Goal: Task Accomplishment & Management: Complete application form

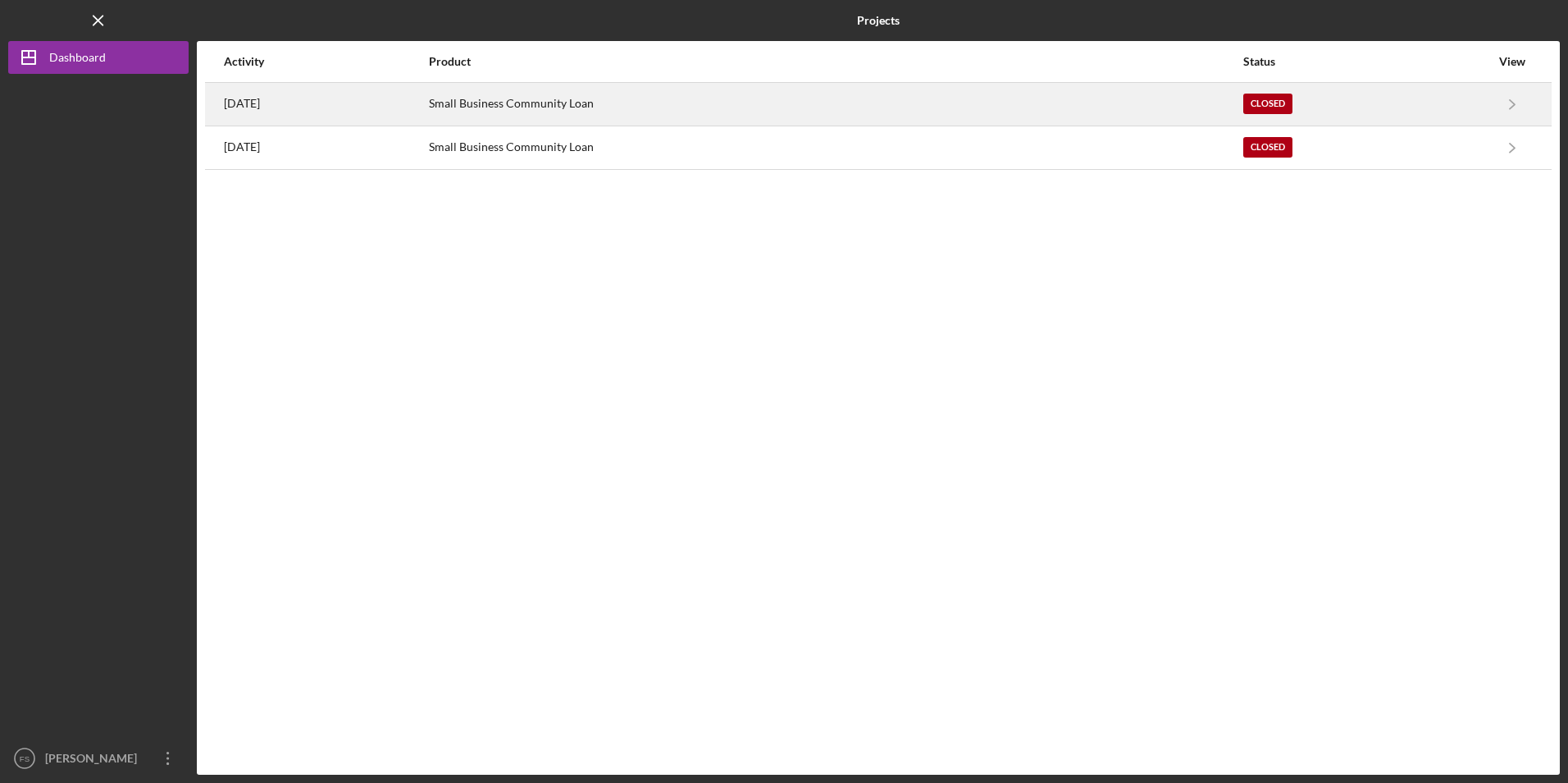
click at [616, 108] on div "Small Business Community Loan" at bounding box center [835, 104] width 813 height 41
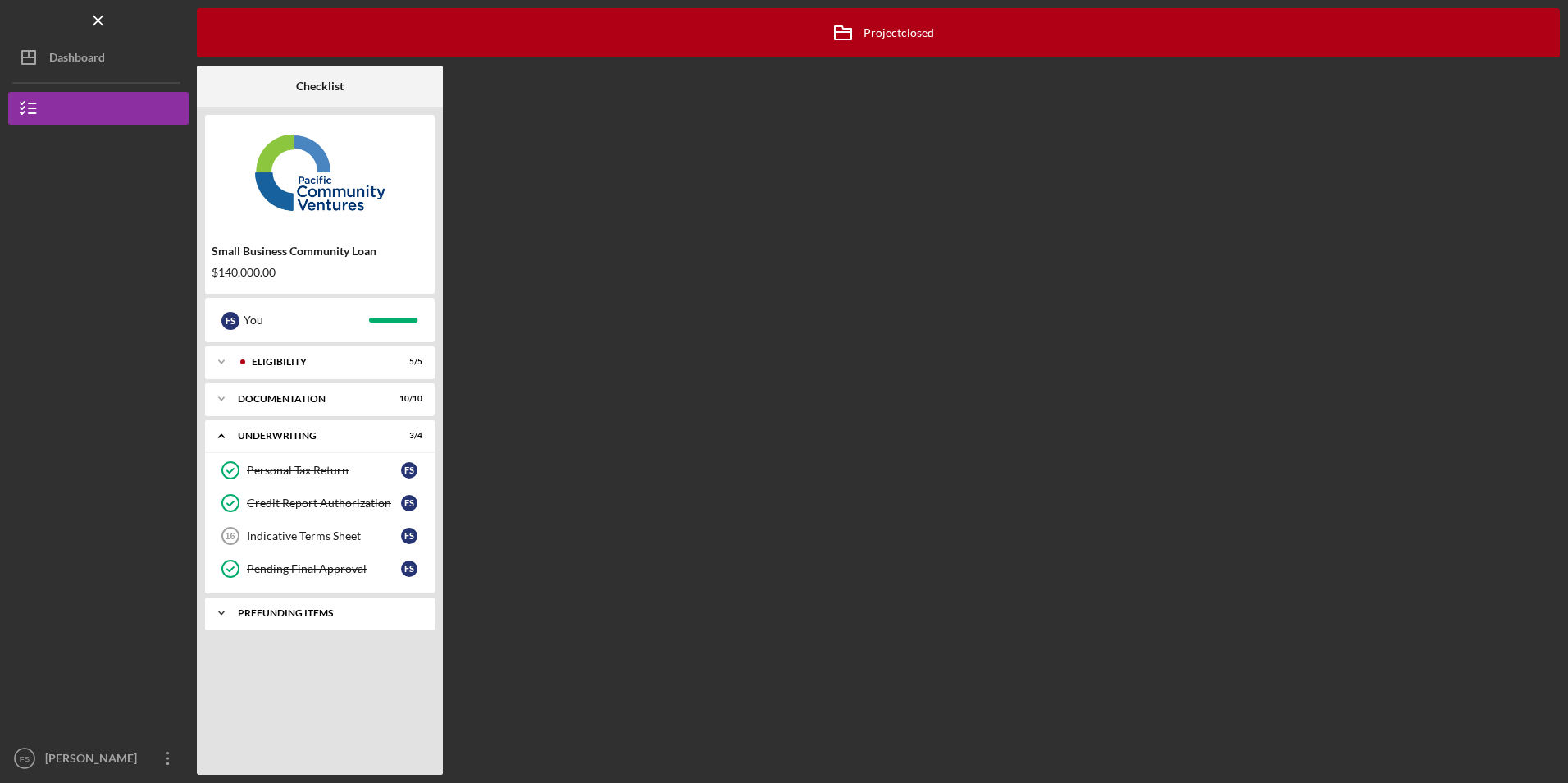
click at [311, 610] on div "Prefunding Items" at bounding box center [326, 612] width 176 height 10
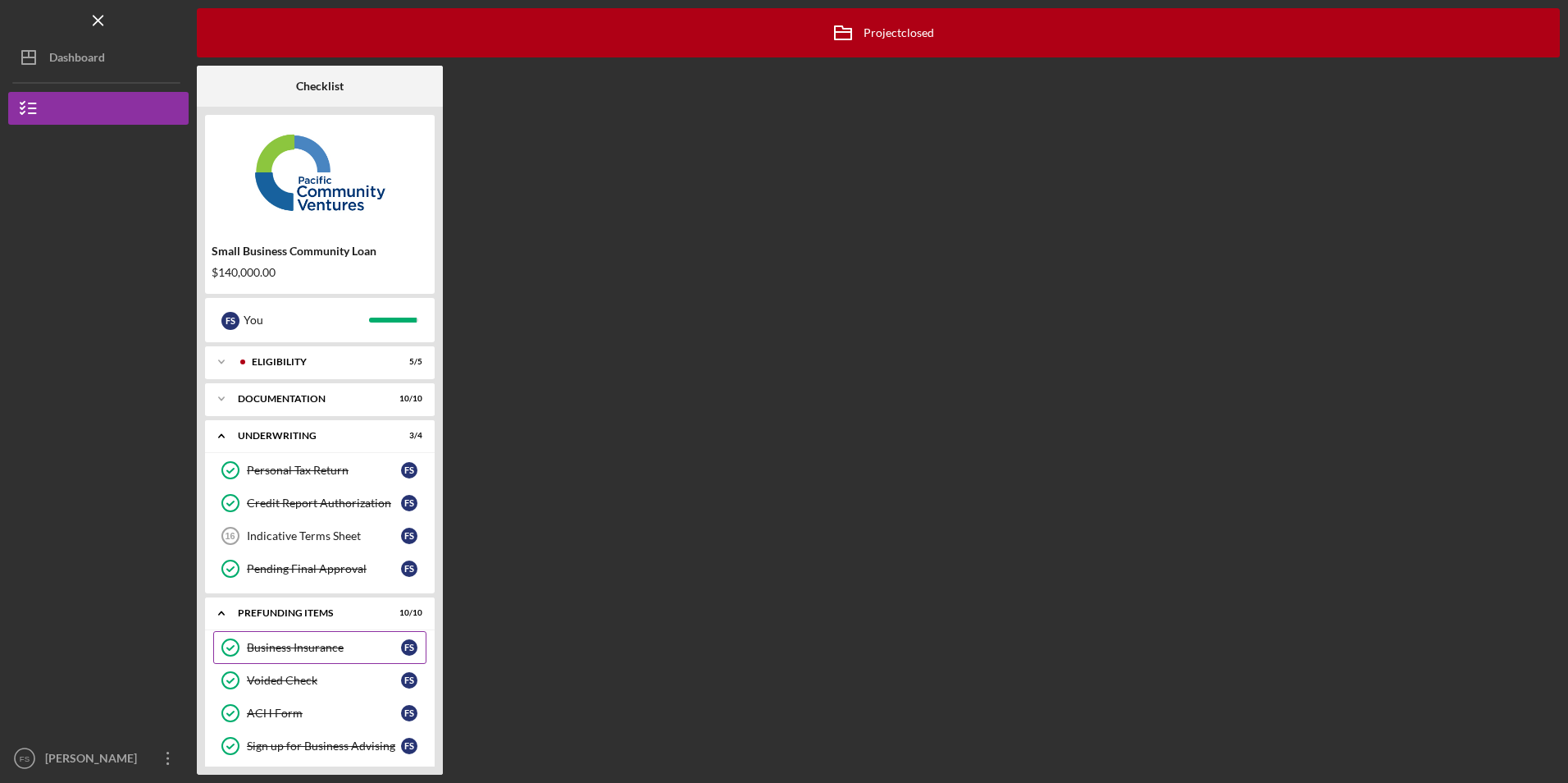
click at [295, 645] on div "Business Insurance" at bounding box center [323, 647] width 154 height 13
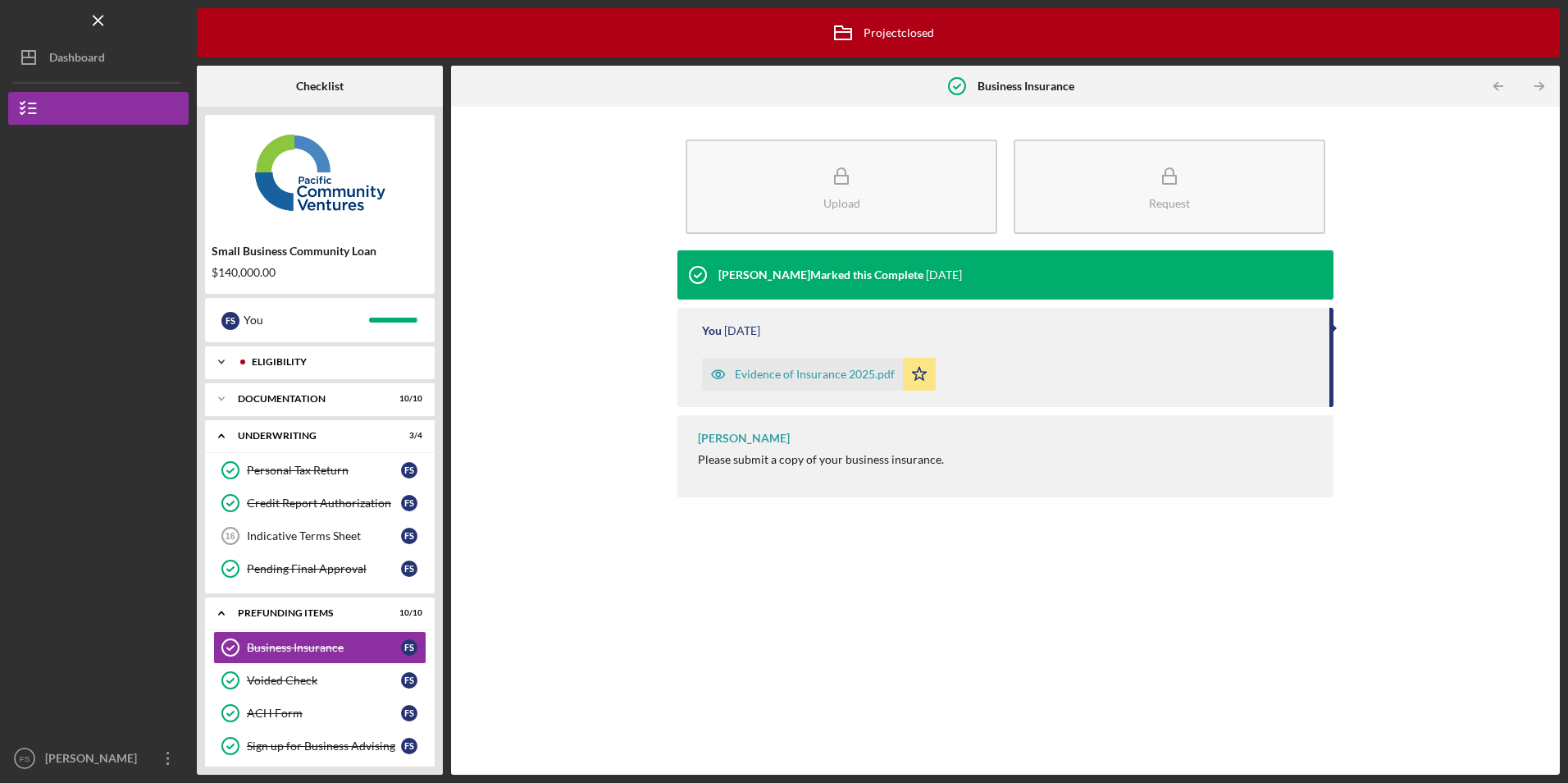
click at [287, 365] on div "Eligibility" at bounding box center [333, 361] width 162 height 10
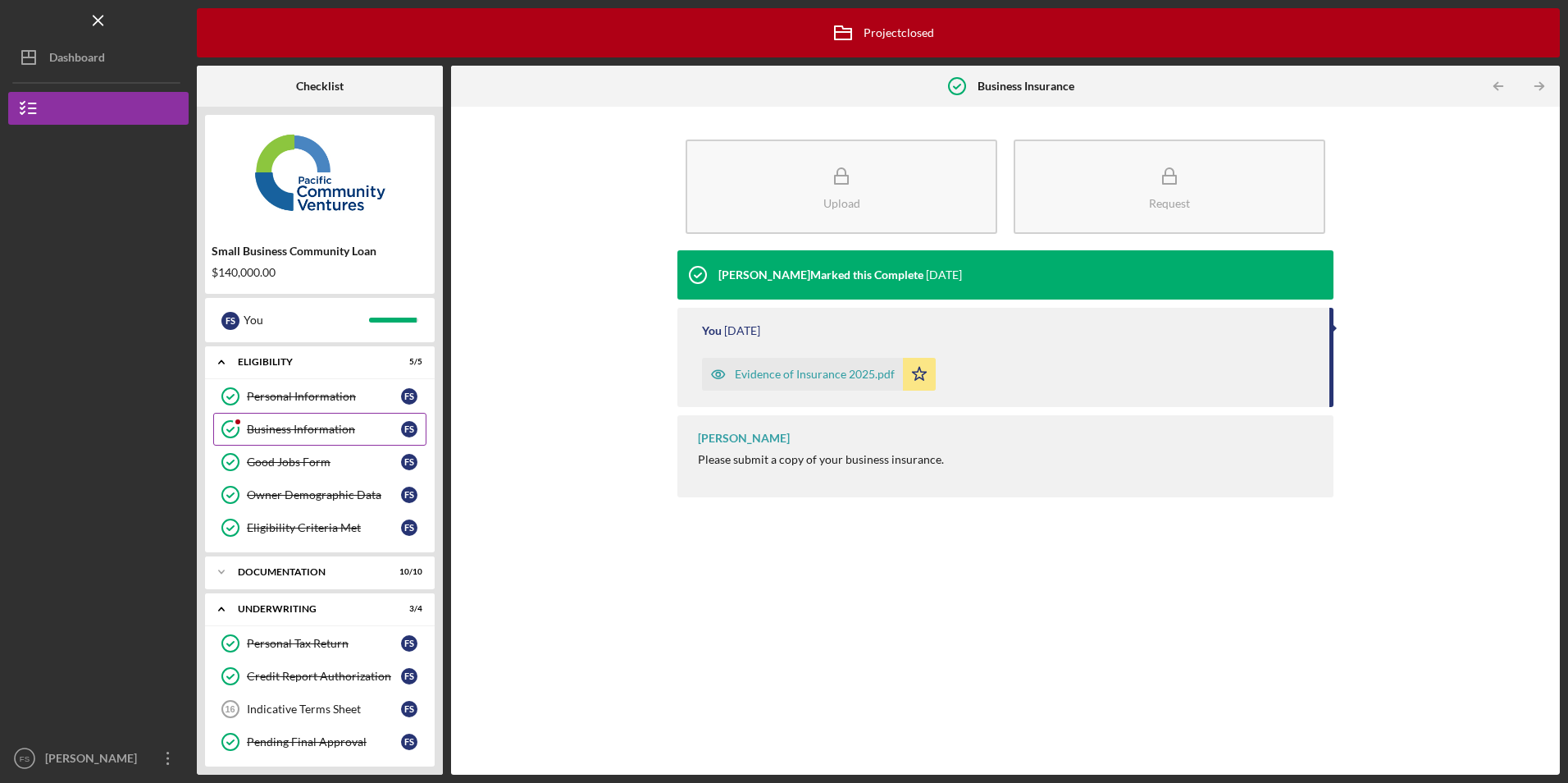
click at [289, 435] on div "Business Information" at bounding box center [323, 429] width 154 height 13
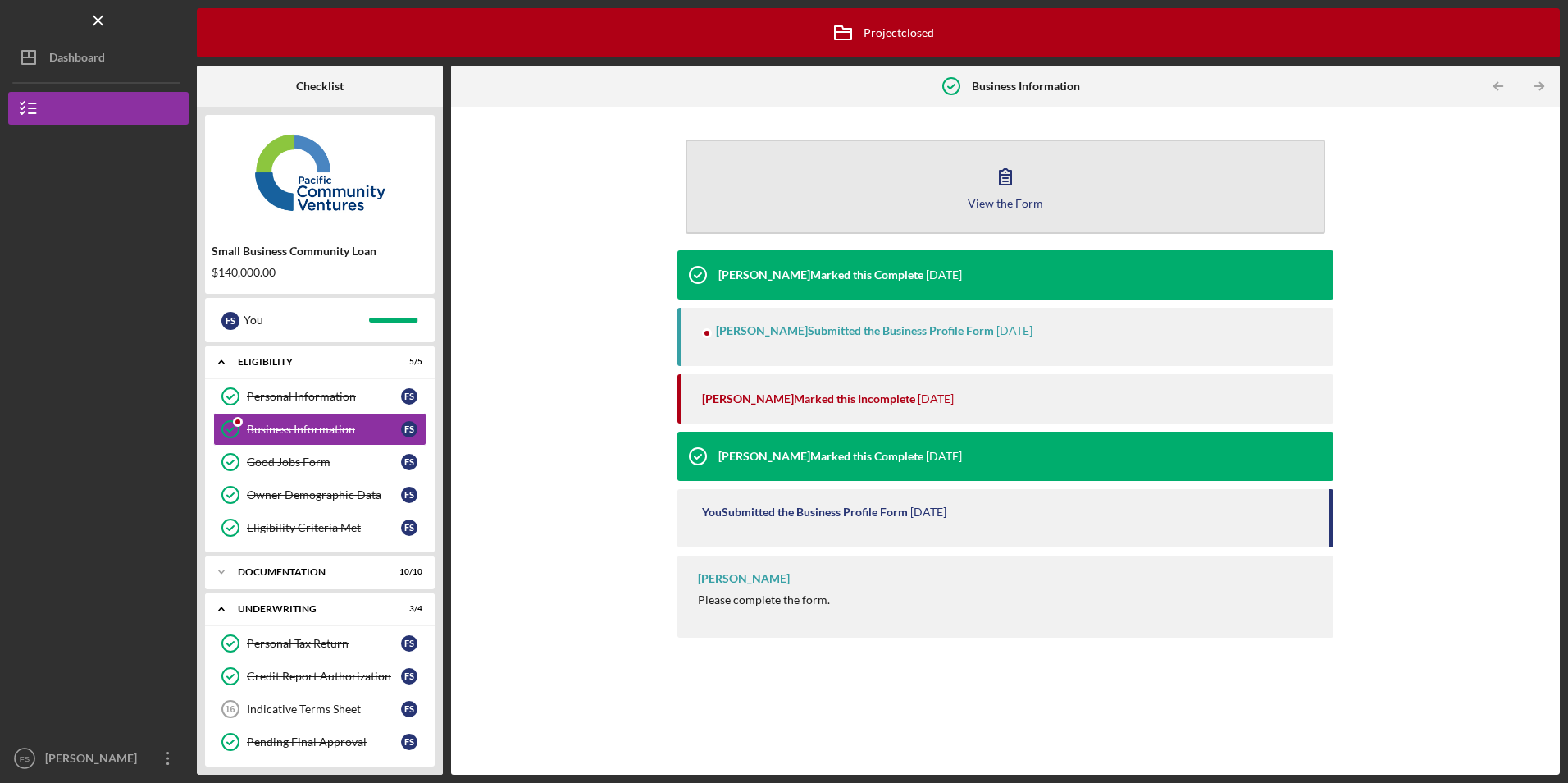
click at [769, 190] on button "View the Form Form" at bounding box center [1005, 186] width 639 height 94
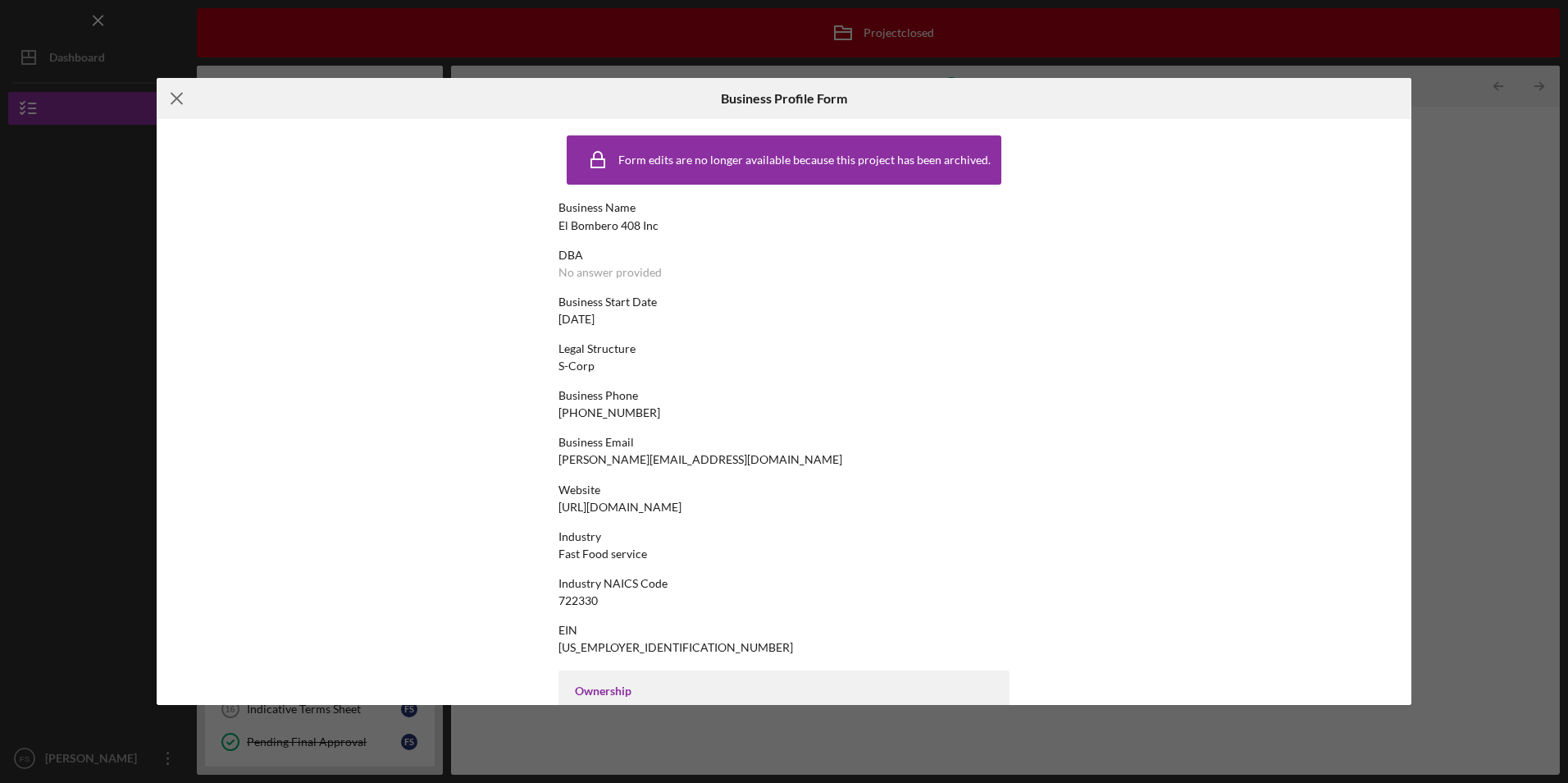
click at [175, 92] on icon "Icon/Menu Close" at bounding box center [177, 99] width 41 height 41
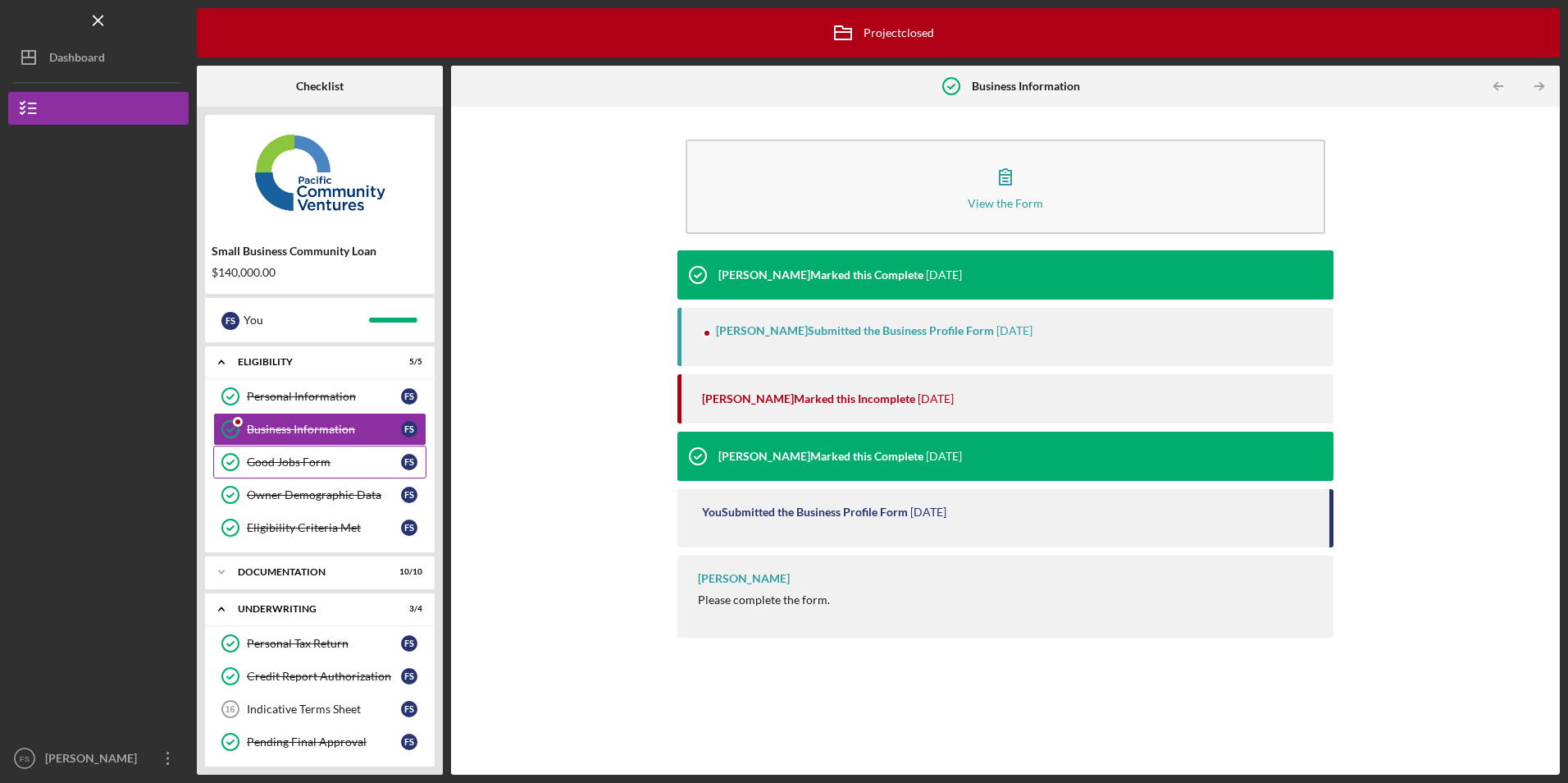
click at [295, 468] on div "Good Jobs Form" at bounding box center [323, 462] width 154 height 13
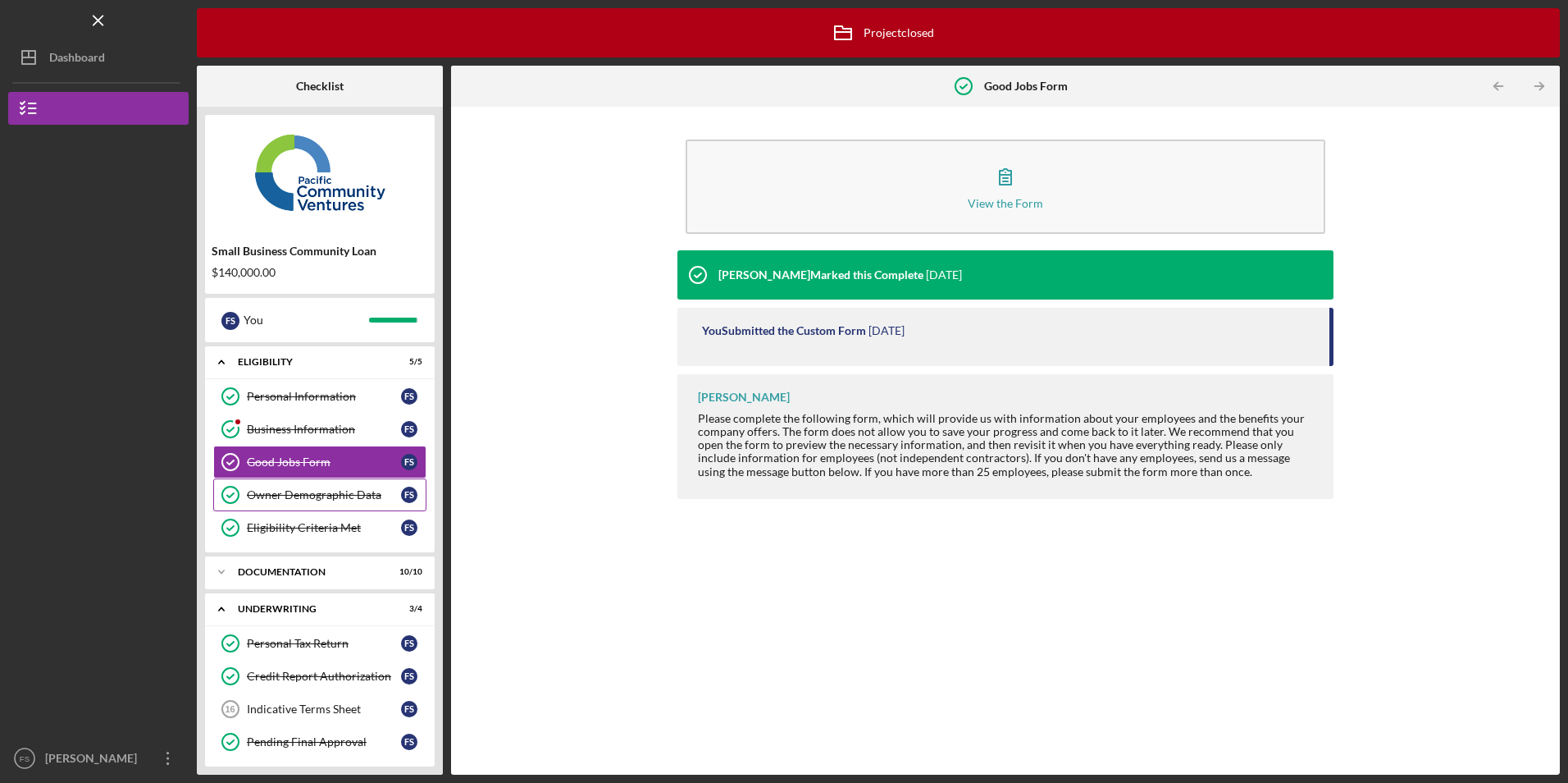
click at [295, 497] on div "Owner Demographic Data" at bounding box center [323, 494] width 154 height 13
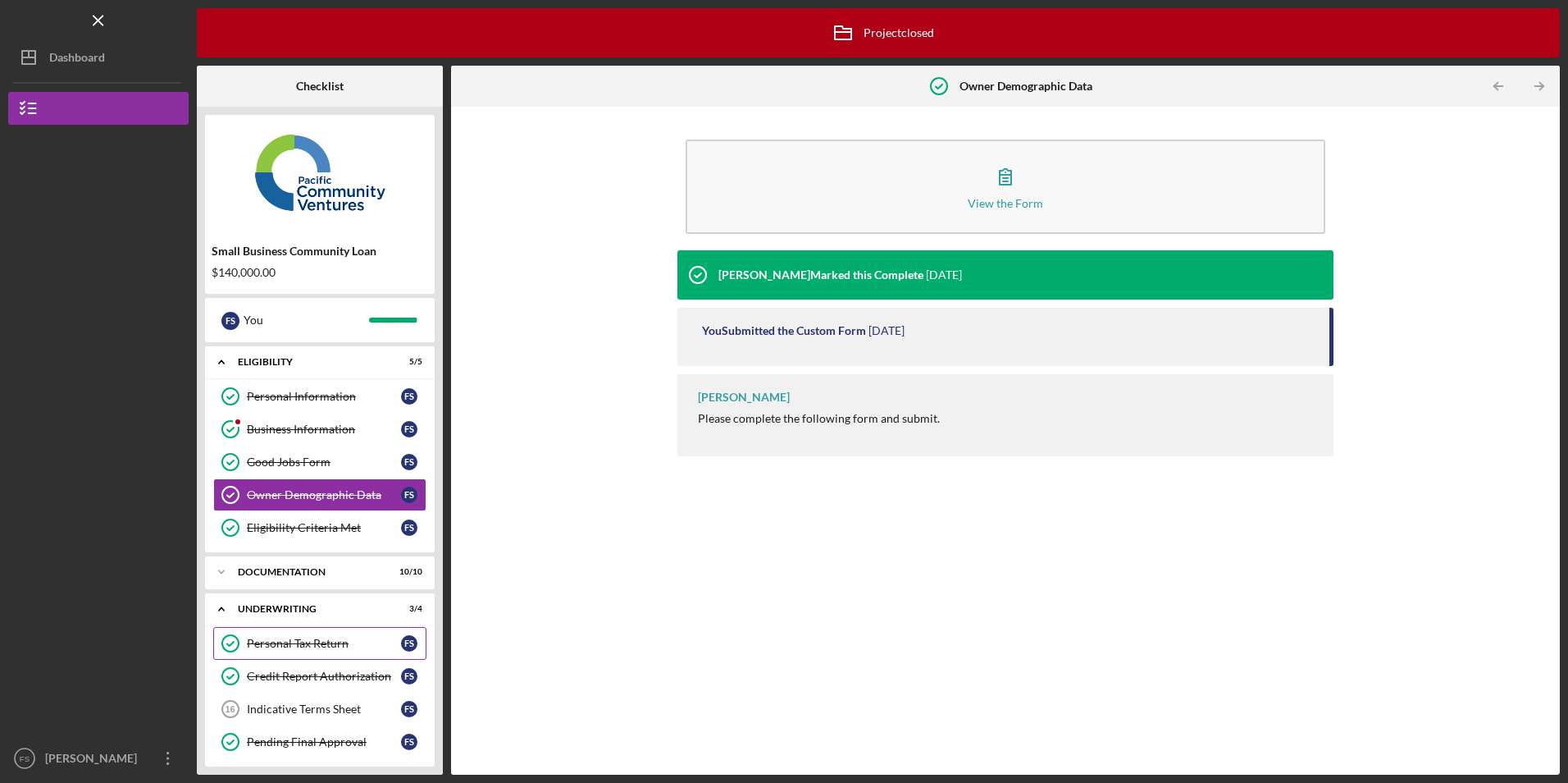
click at [299, 638] on div "Personal Tax Return" at bounding box center [323, 643] width 154 height 13
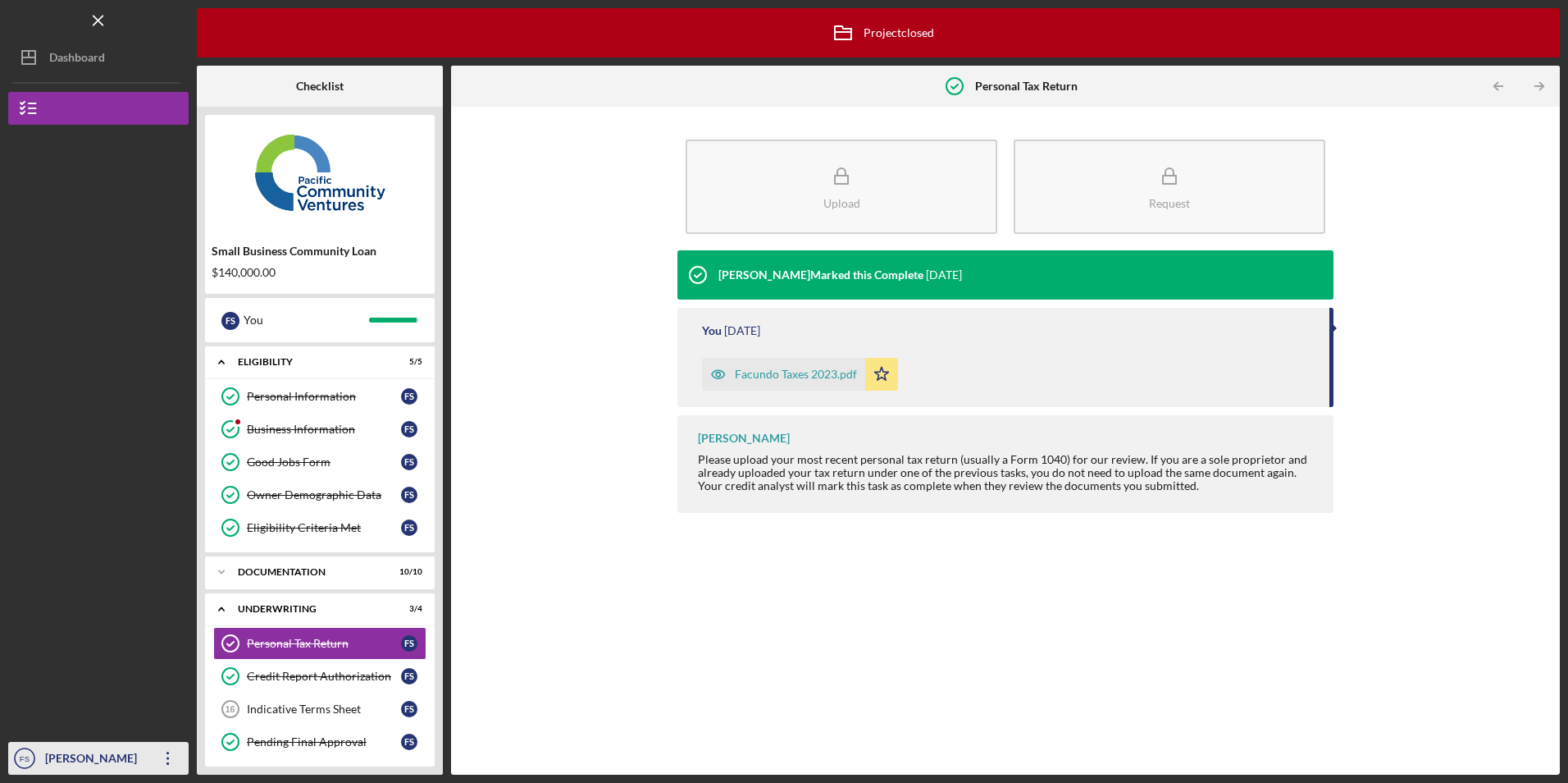
click at [168, 764] on icon "button" at bounding box center [167, 757] width 3 height 13
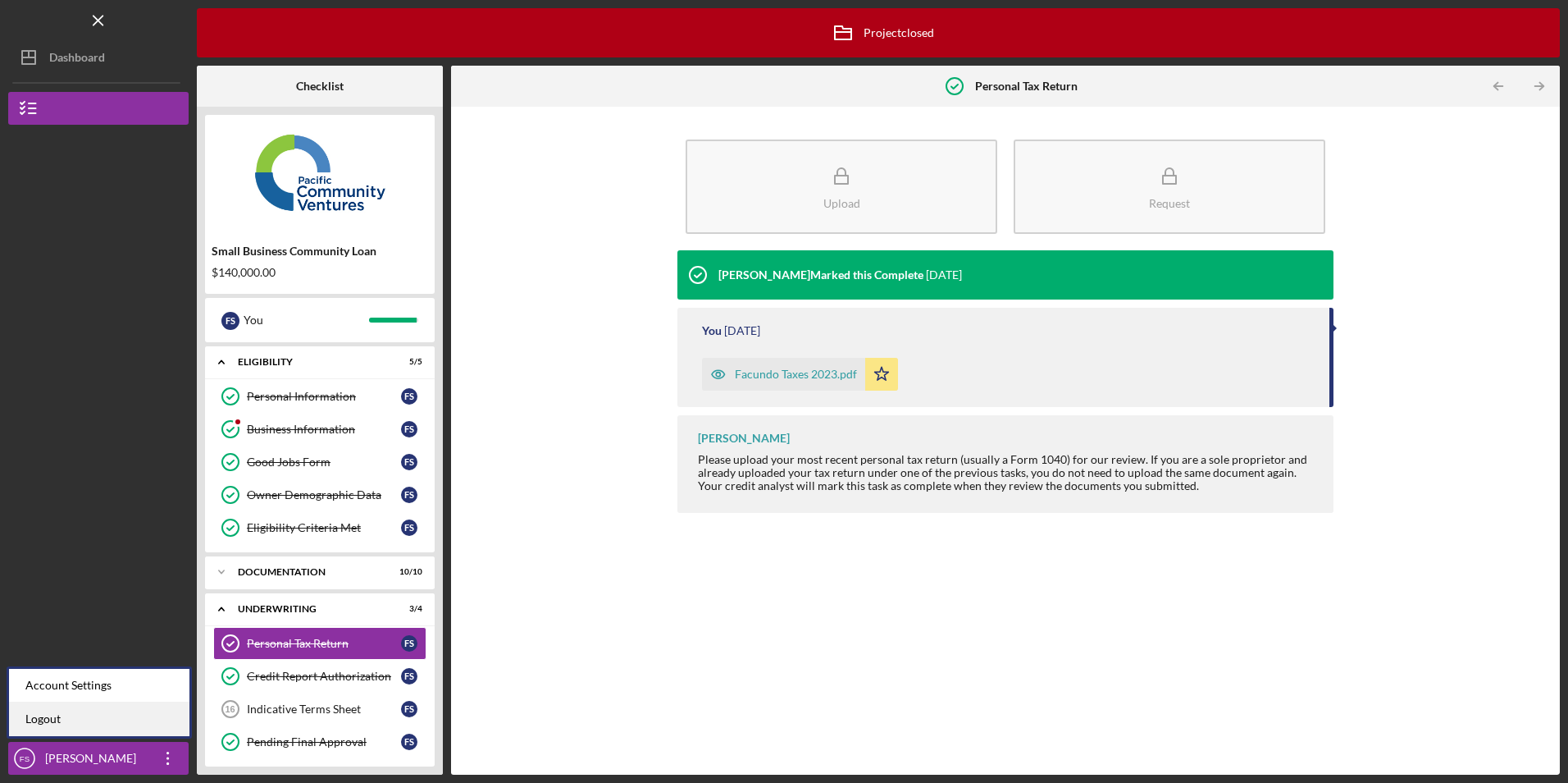
click at [126, 733] on link "Logout" at bounding box center [99, 720] width 180 height 33
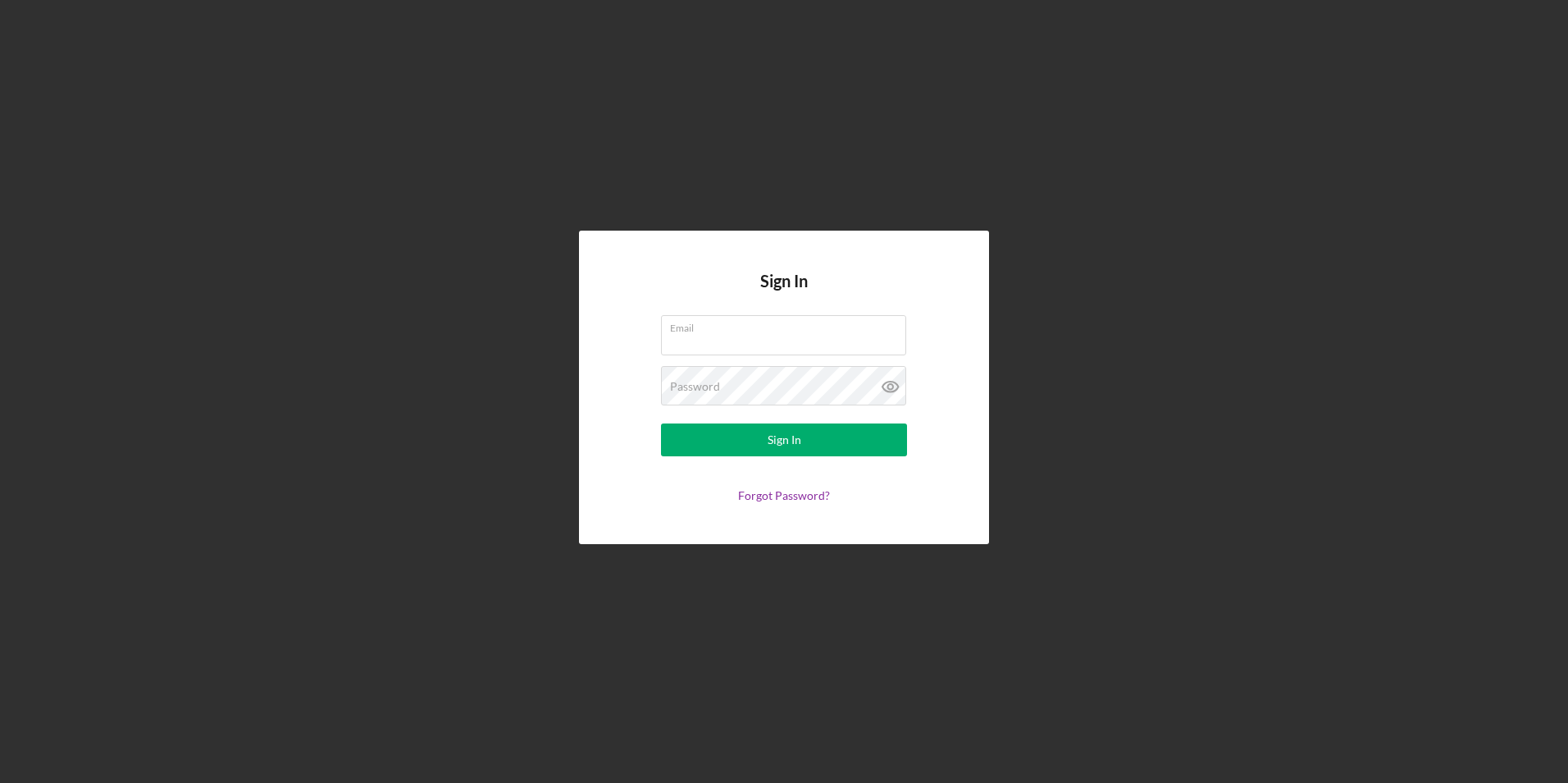
type input "[PERSON_NAME][EMAIL_ADDRESS][DOMAIN_NAME]"
click at [661, 424] on button "Sign In" at bounding box center [784, 440] width 247 height 33
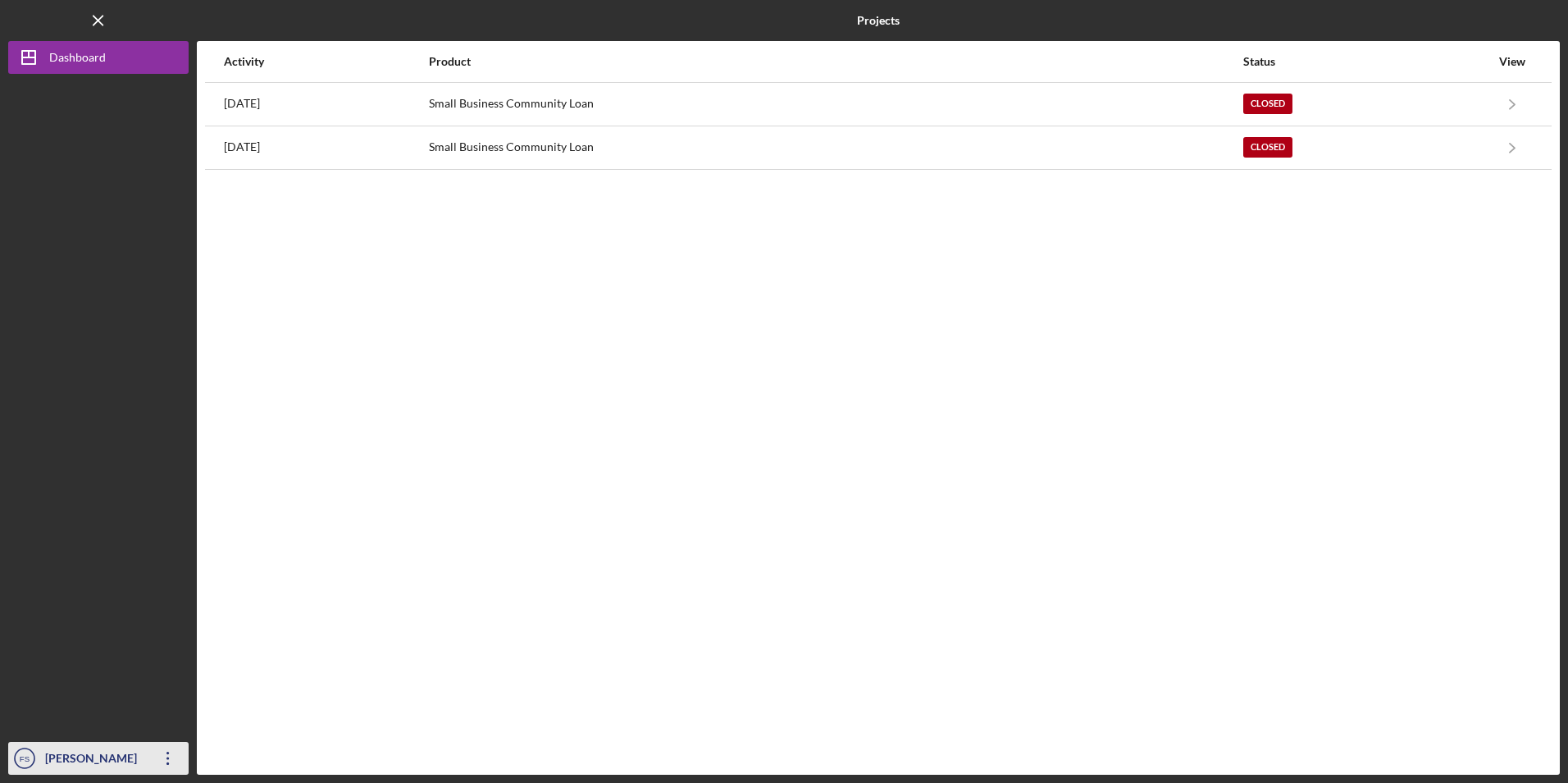
click at [162, 765] on icon "Icon/Overflow" at bounding box center [168, 758] width 41 height 41
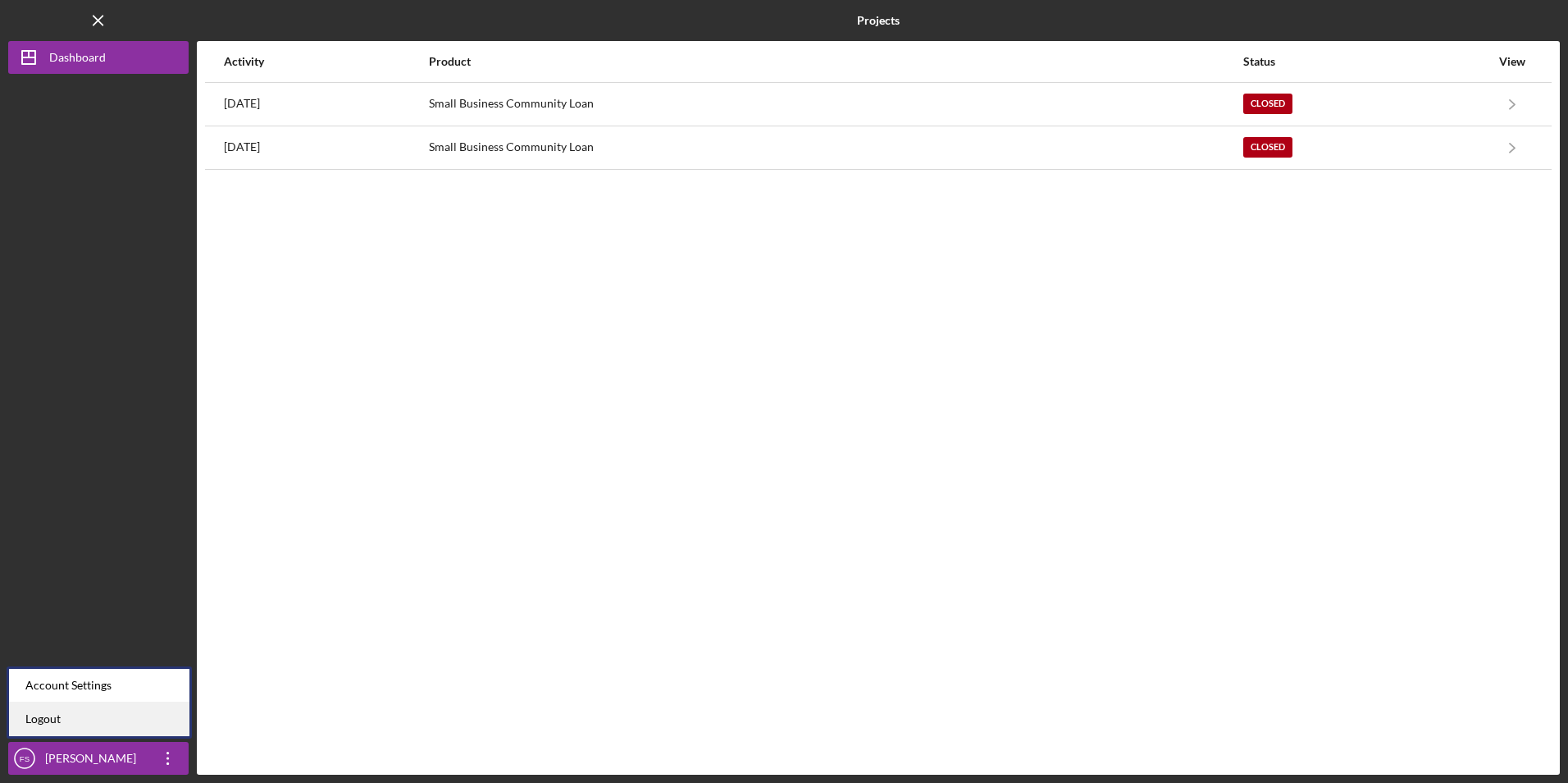
click at [152, 721] on link "Logout" at bounding box center [99, 720] width 180 height 33
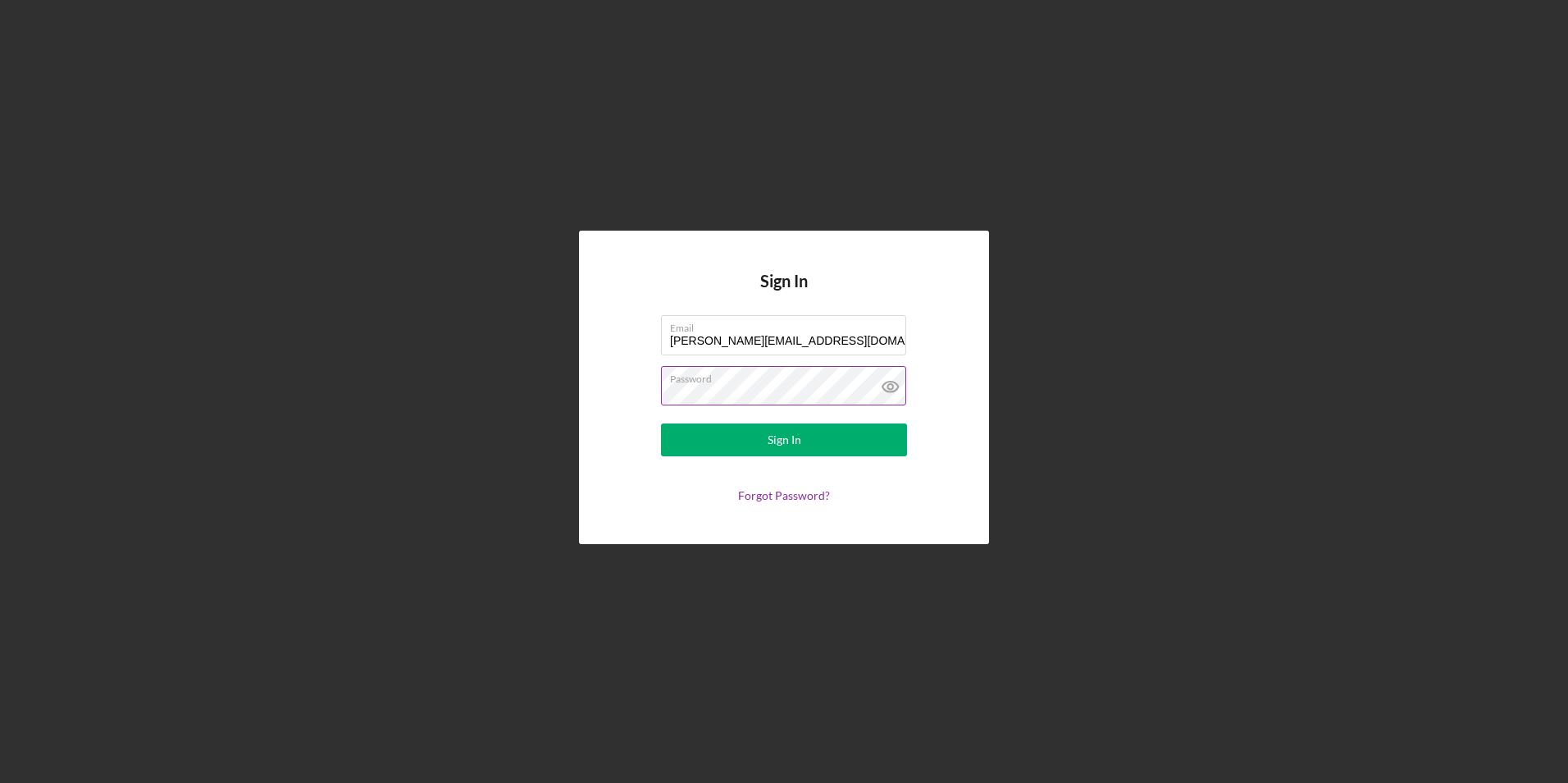
click at [885, 386] on icon at bounding box center [891, 387] width 41 height 41
